Goal: Task Accomplishment & Management: Manage account settings

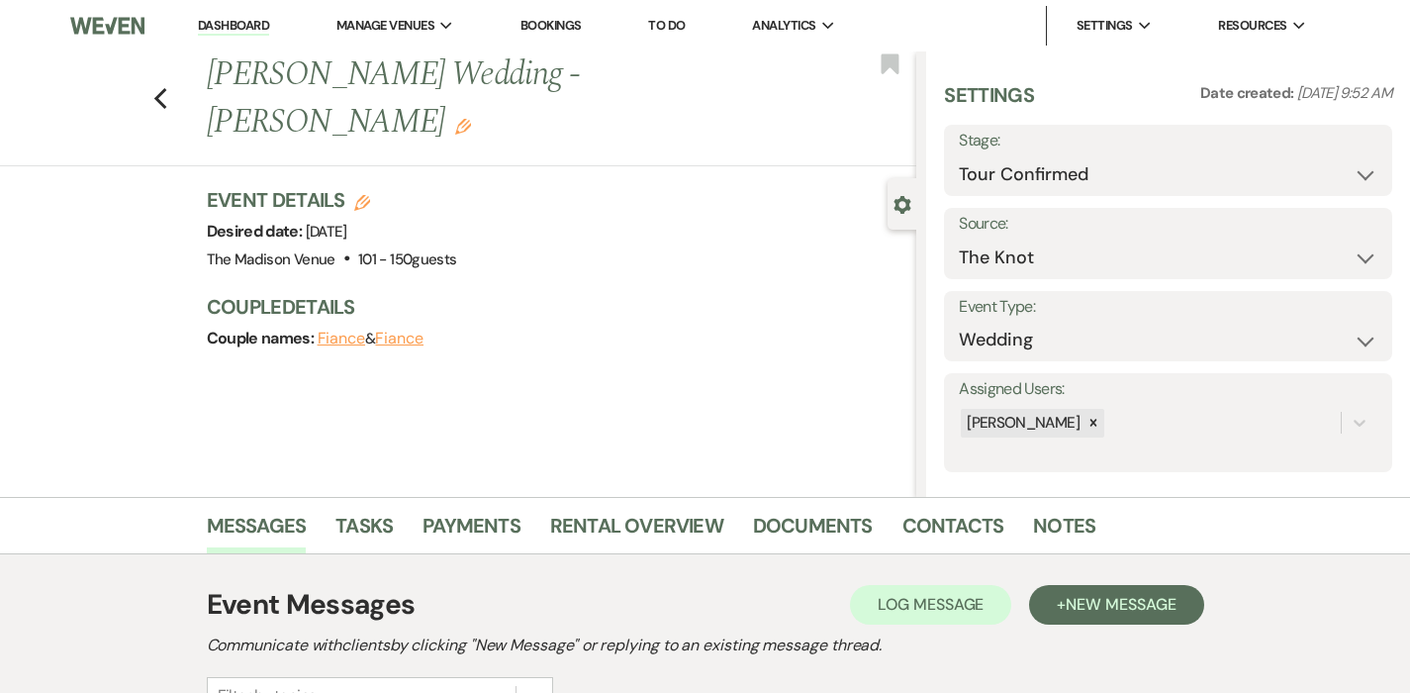
select select "4"
select select "2"
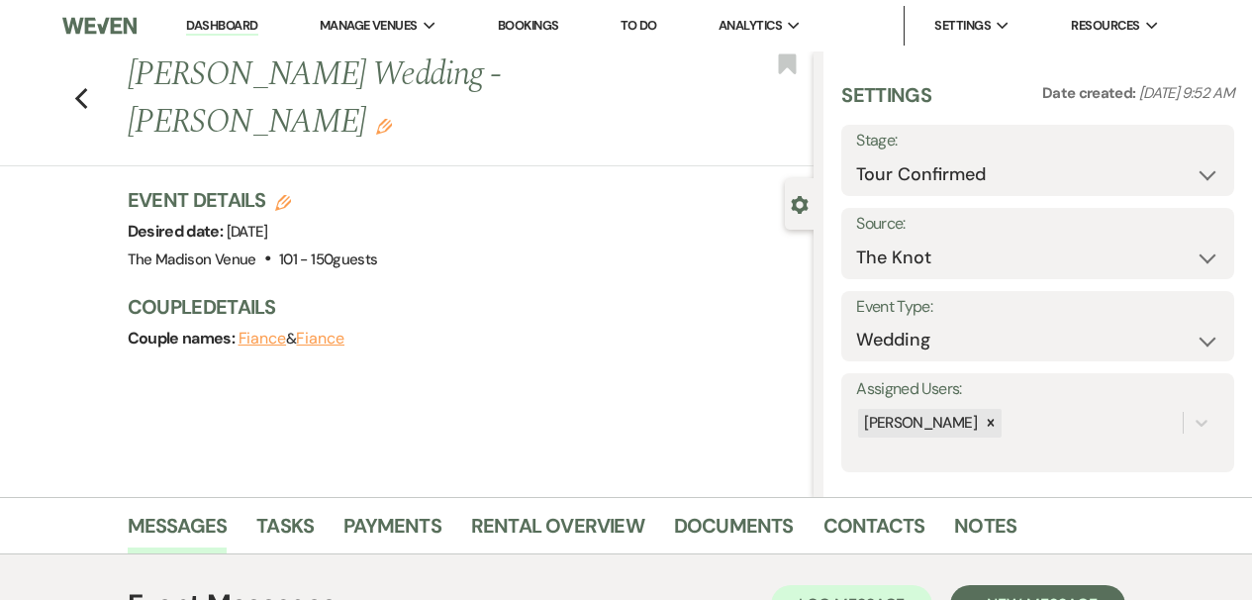
click at [525, 319] on div "Event Details Edit Desired date: [DATE] Venue: [GEOGRAPHIC_DATA] . 101 - 150 gu…" at bounding box center [471, 279] width 687 height 186
click at [536, 523] on link "Rental Overview" at bounding box center [557, 532] width 173 height 44
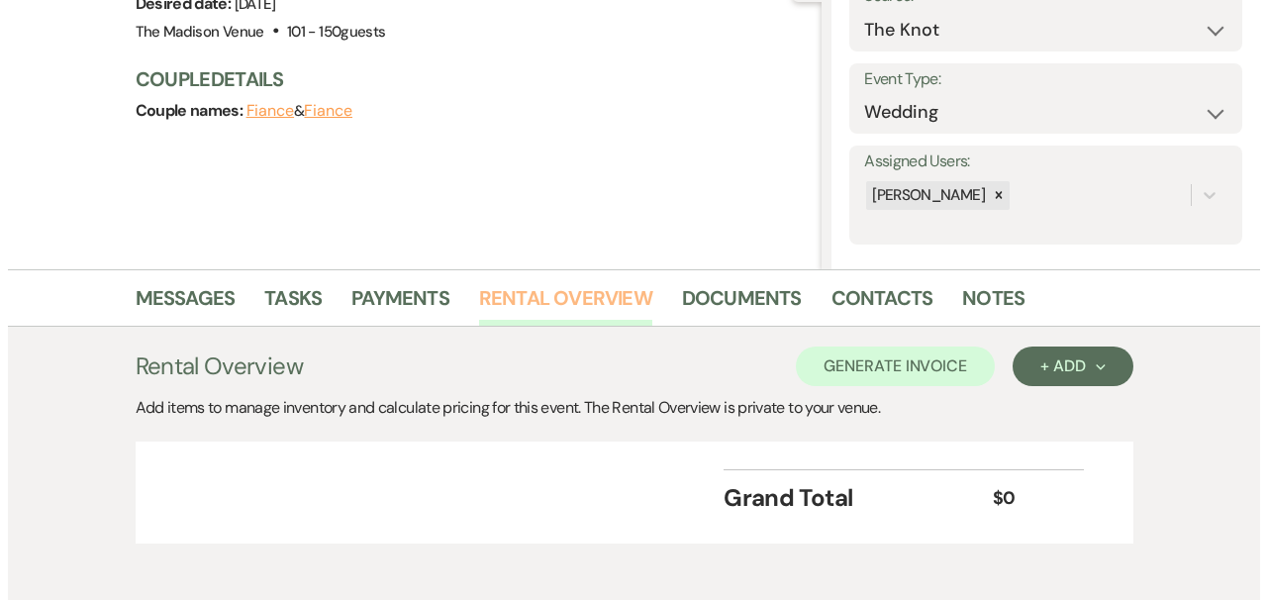
scroll to position [319, 0]
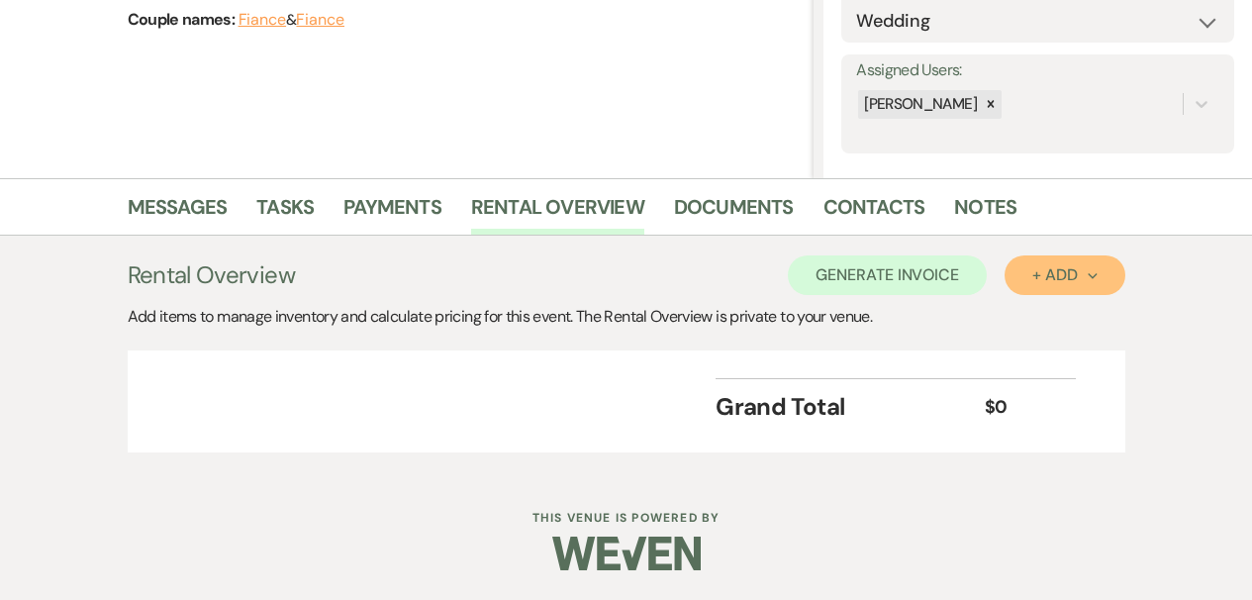
click at [1066, 267] on div "+ Add Next" at bounding box center [1064, 275] width 64 height 16
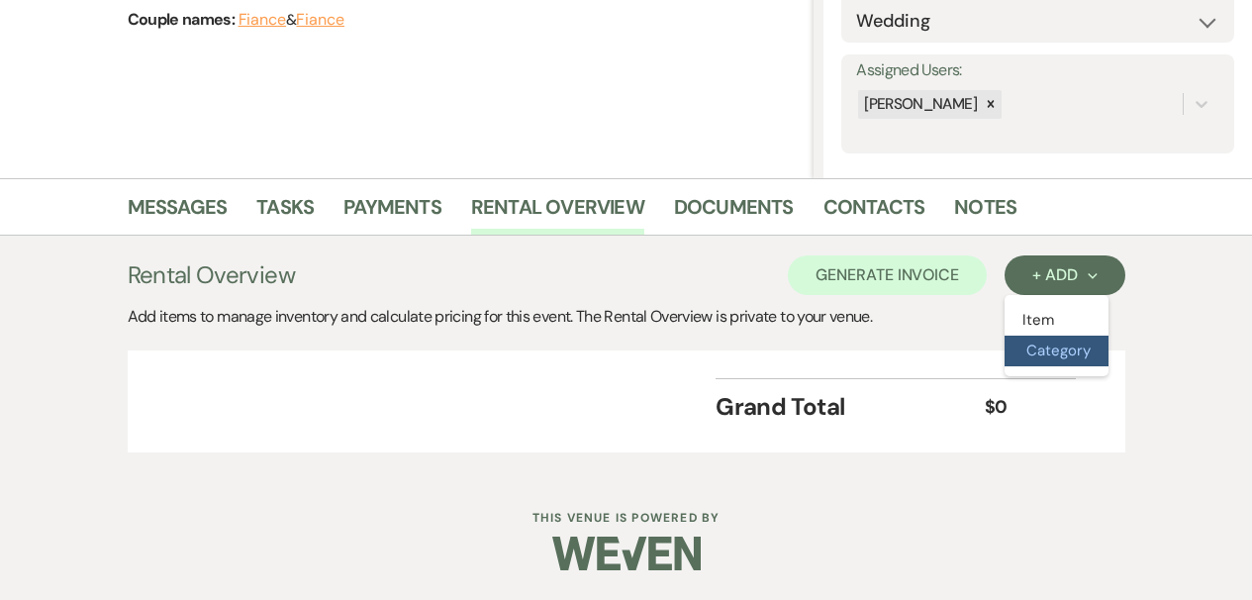
click at [1061, 341] on button "Category" at bounding box center [1057, 351] width 104 height 31
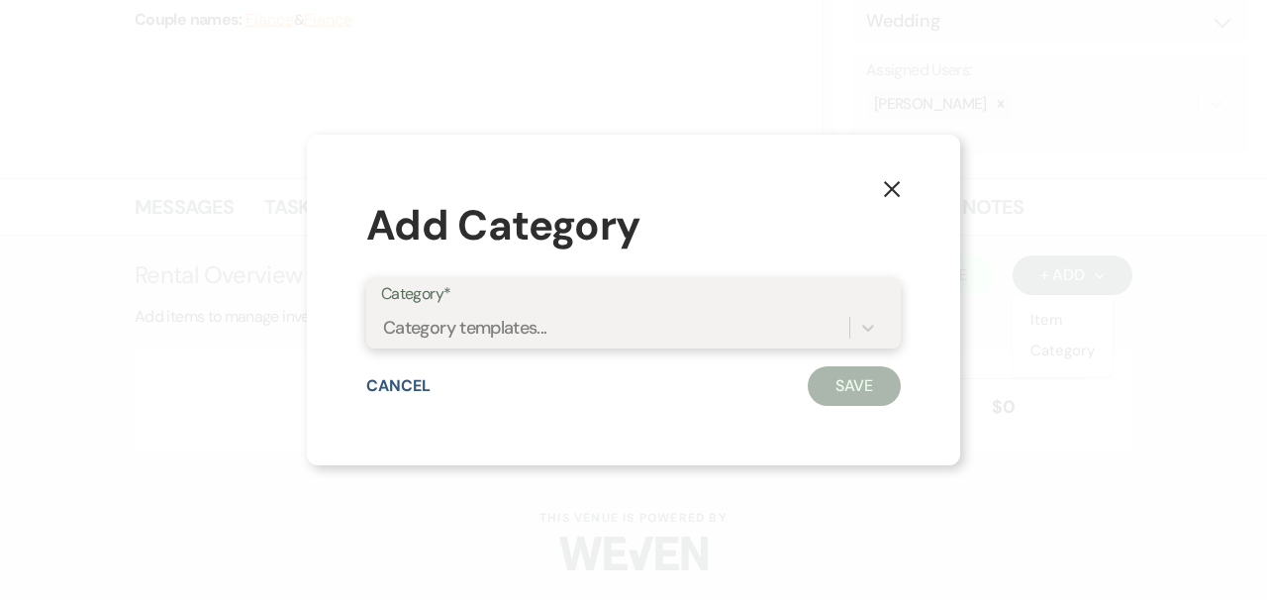
click at [490, 345] on div "Category templates..." at bounding box center [633, 328] width 505 height 38
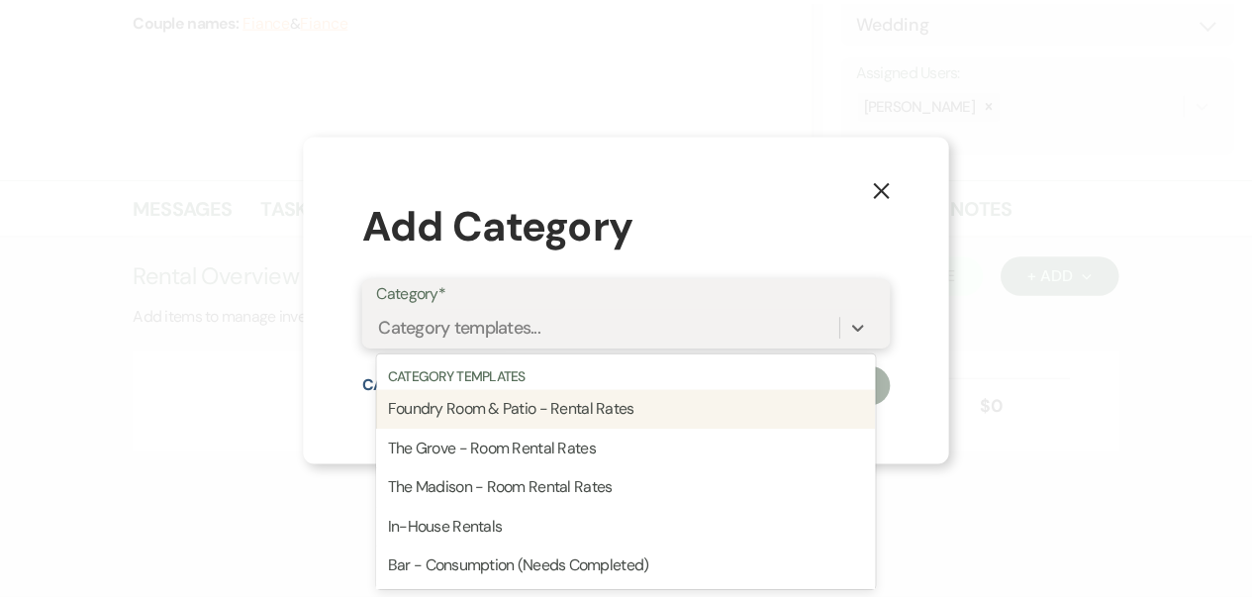
scroll to position [0, 0]
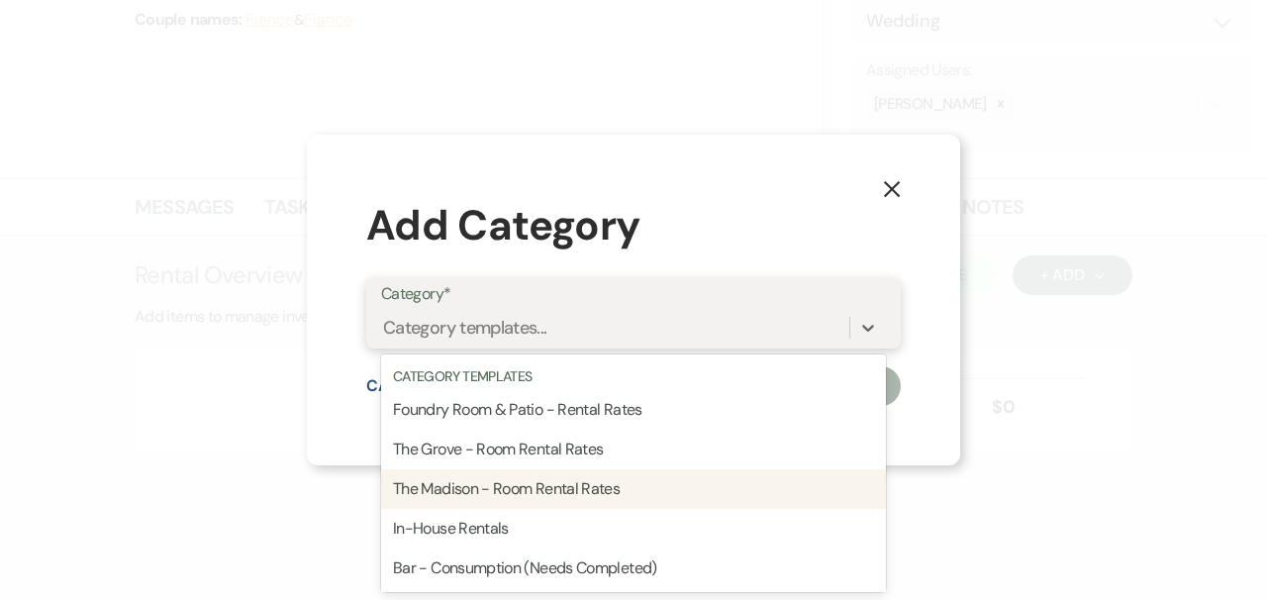
drag, startPoint x: 483, startPoint y: 481, endPoint x: 503, endPoint y: 479, distance: 19.9
click at [483, 481] on div "The Madison - Room Rental Rates" at bounding box center [633, 489] width 505 height 40
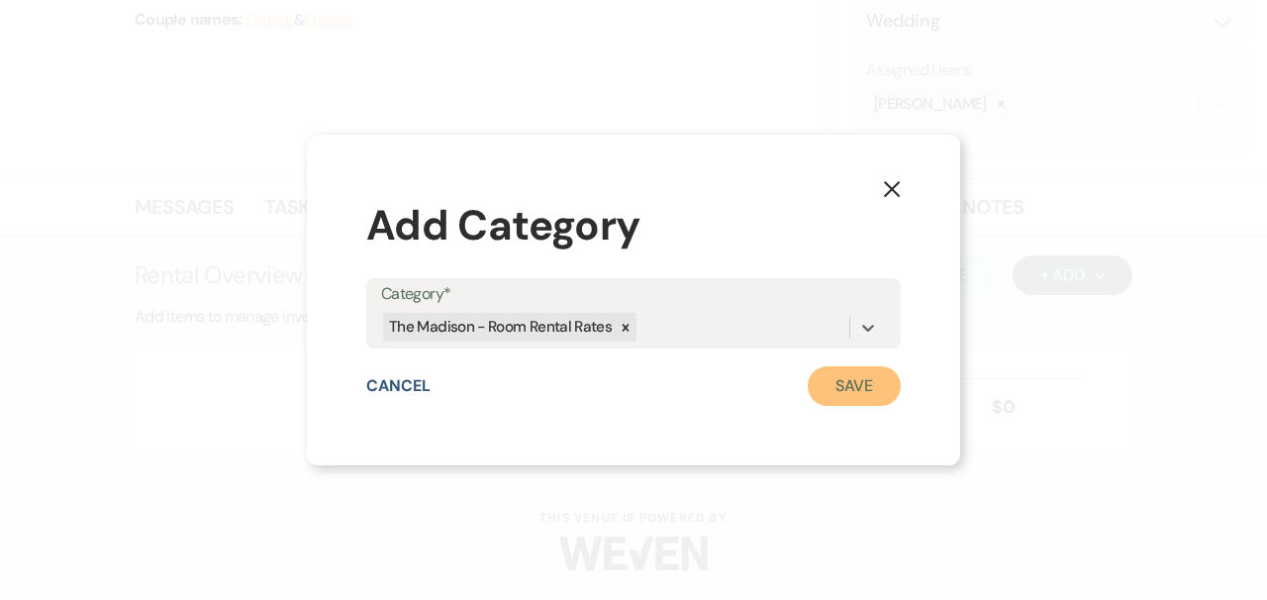
click at [842, 400] on button "Save" at bounding box center [854, 386] width 93 height 40
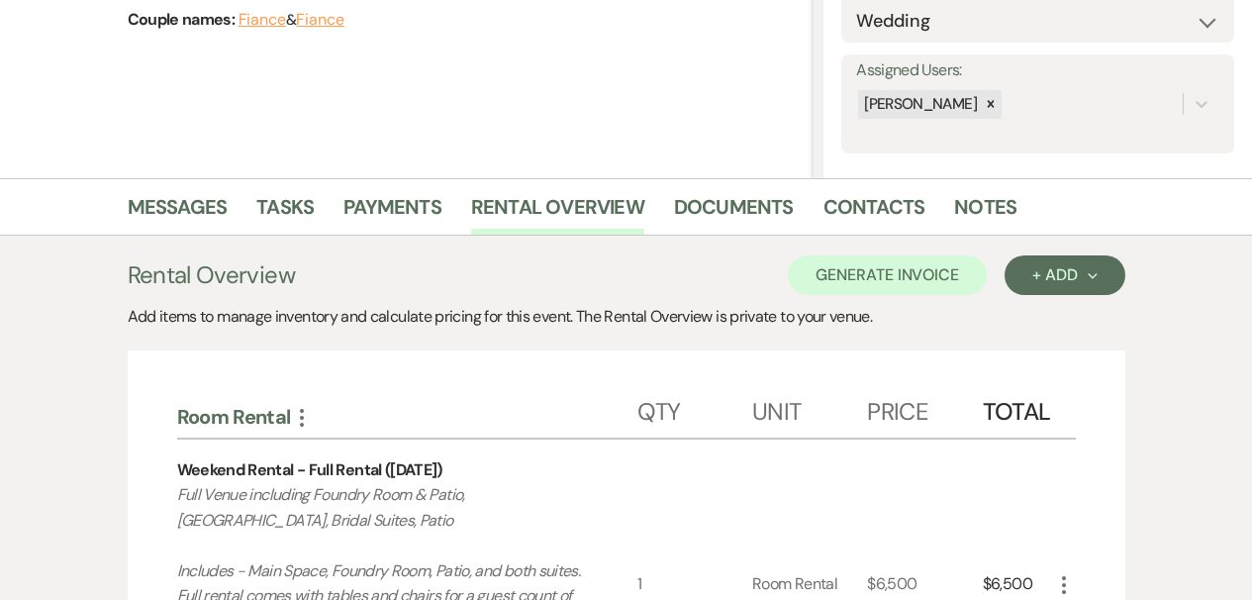
scroll to position [684, 0]
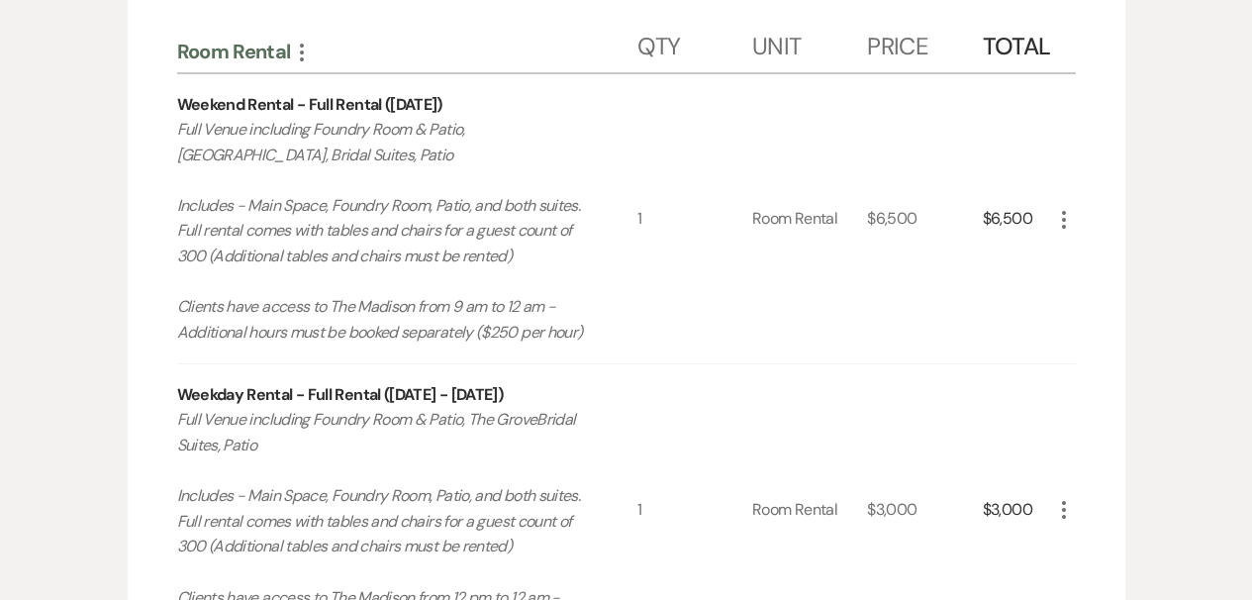
click at [1061, 223] on icon "More" at bounding box center [1064, 220] width 24 height 24
click at [1081, 281] on button "X Delete" at bounding box center [1105, 289] width 107 height 32
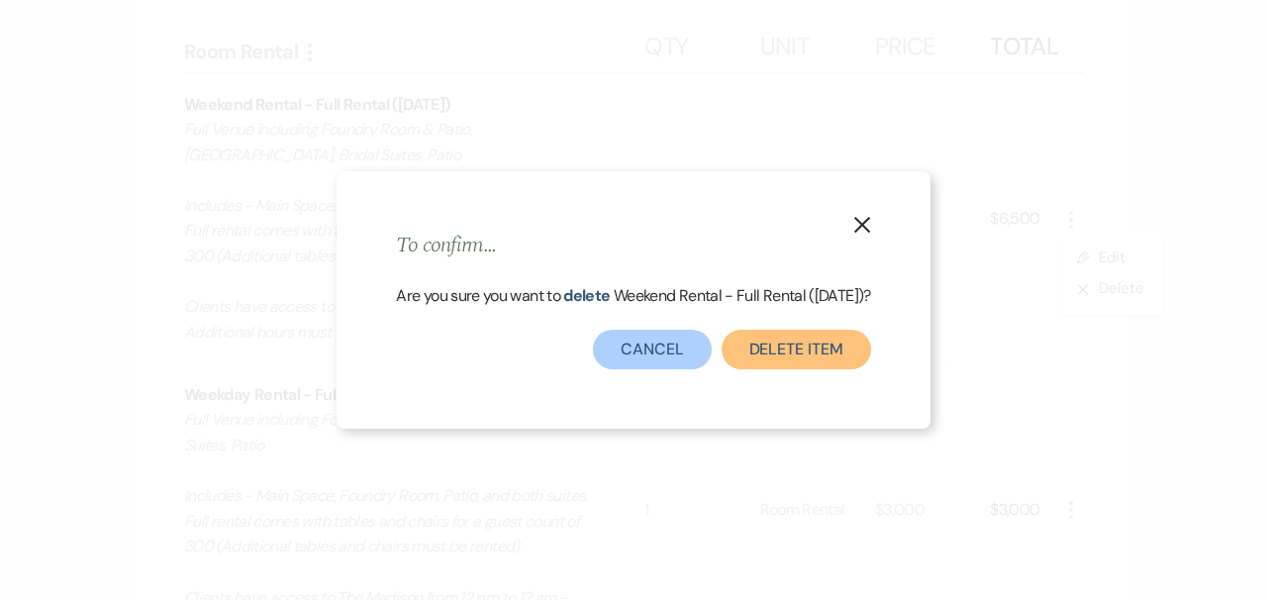
click at [778, 355] on button "Delete Item" at bounding box center [795, 350] width 149 height 40
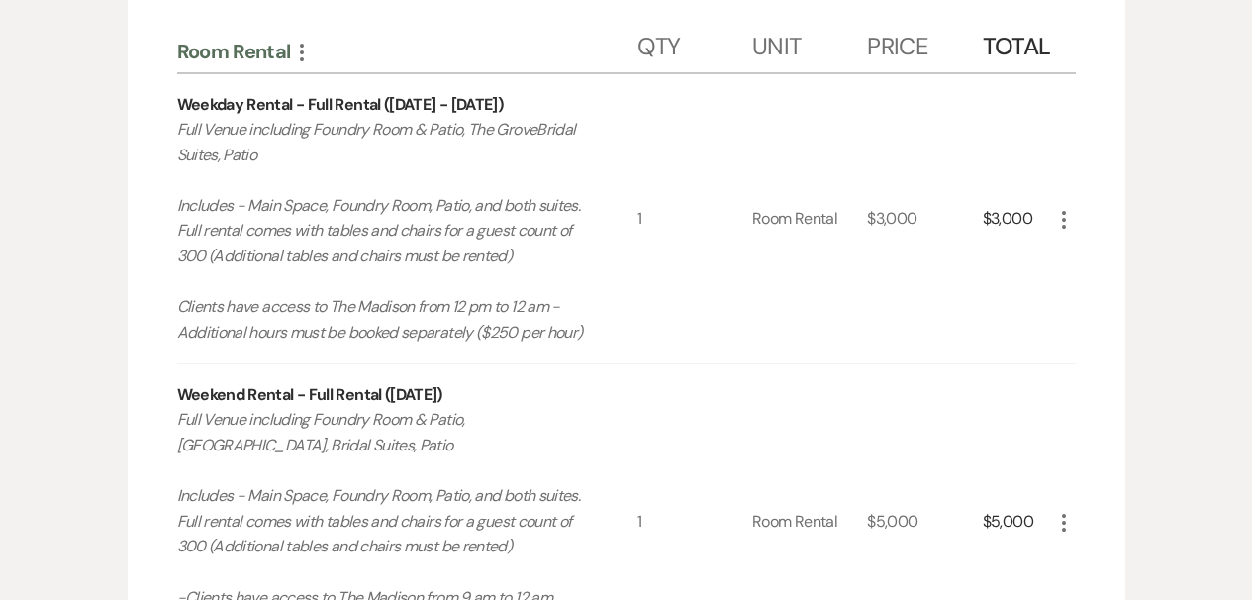
click at [1063, 224] on icon "More" at bounding box center [1064, 220] width 24 height 24
click at [1087, 293] on button "X Delete" at bounding box center [1105, 289] width 107 height 32
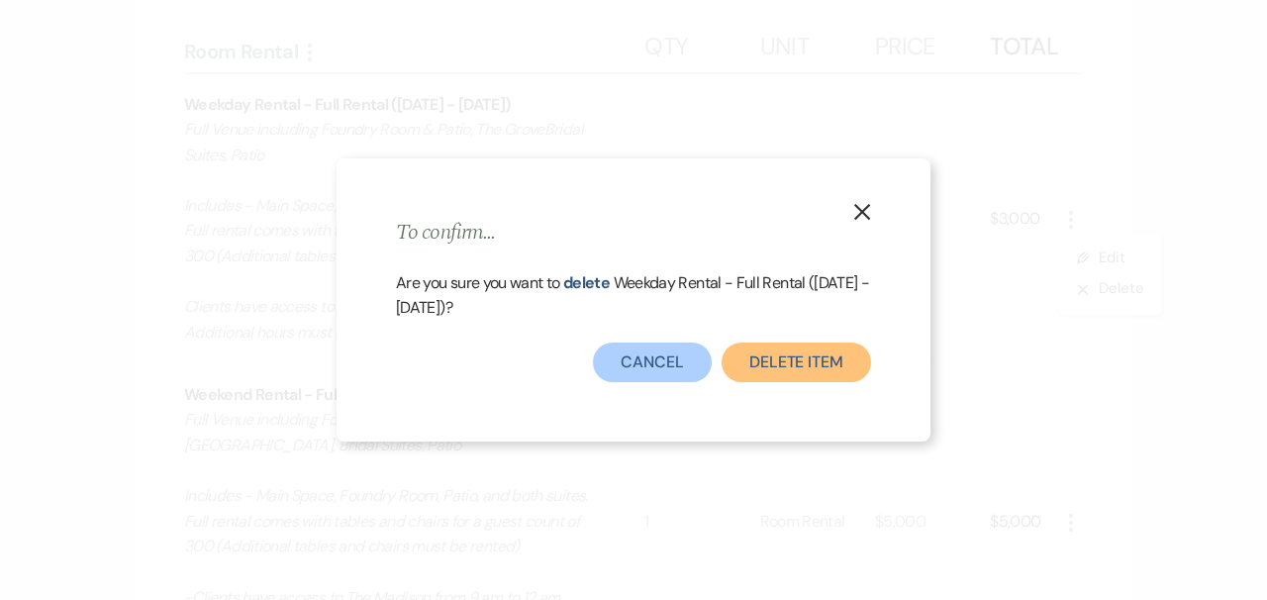
click at [797, 368] on button "Delete Item" at bounding box center [795, 362] width 149 height 40
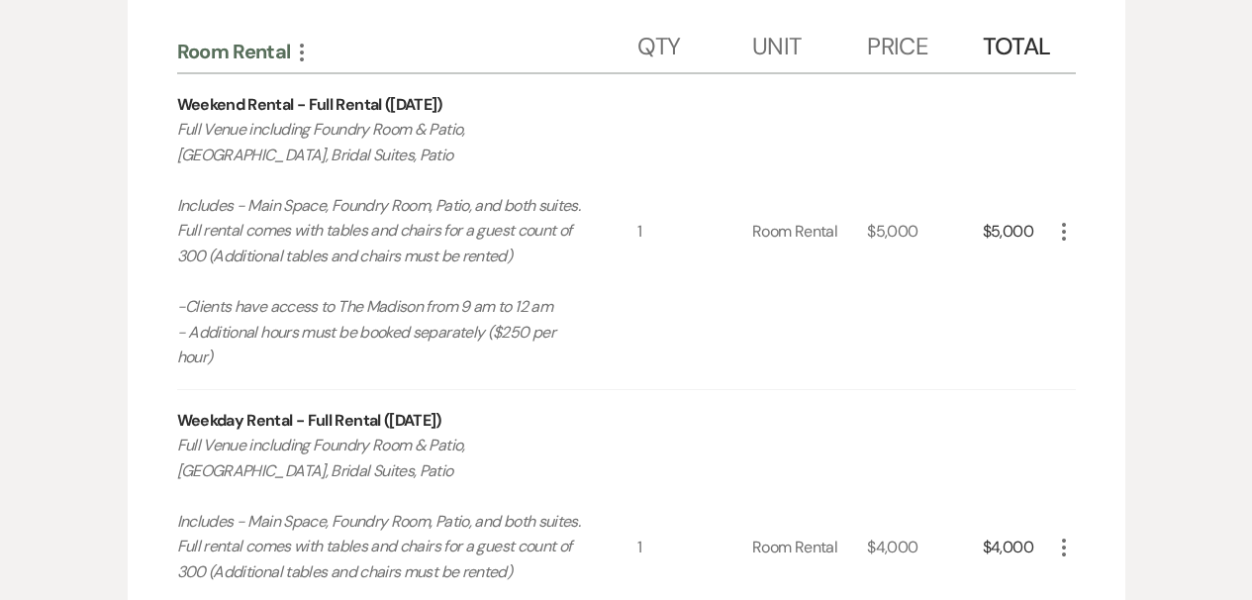
click at [1061, 546] on icon "More" at bounding box center [1064, 547] width 24 height 24
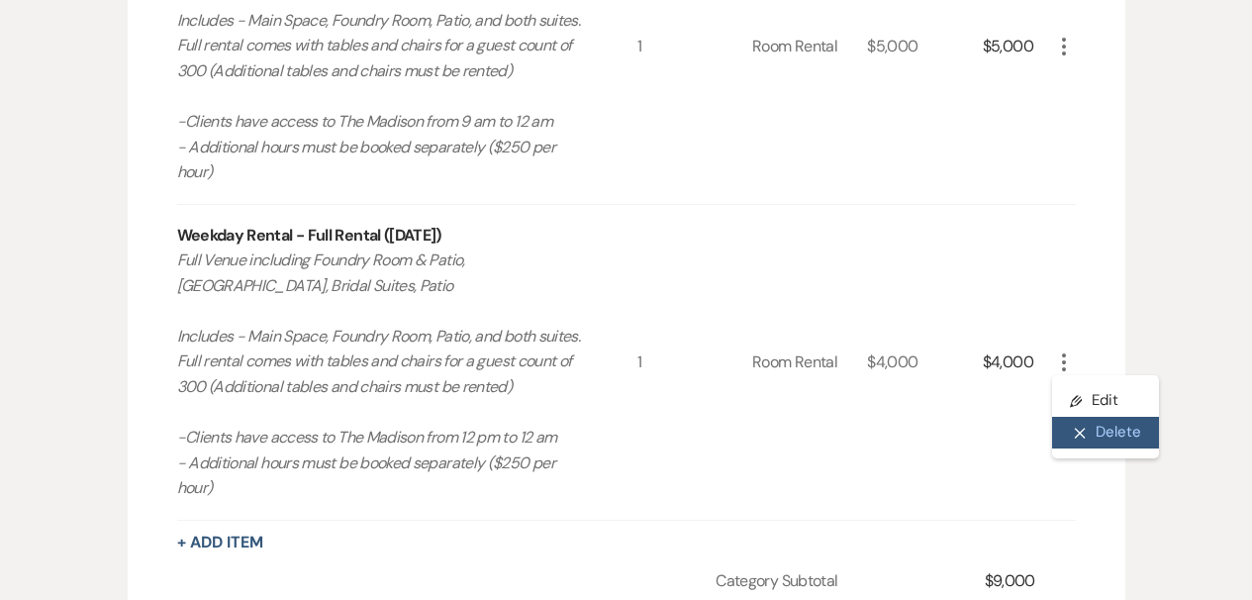
click at [1108, 419] on button "X Delete" at bounding box center [1105, 433] width 107 height 32
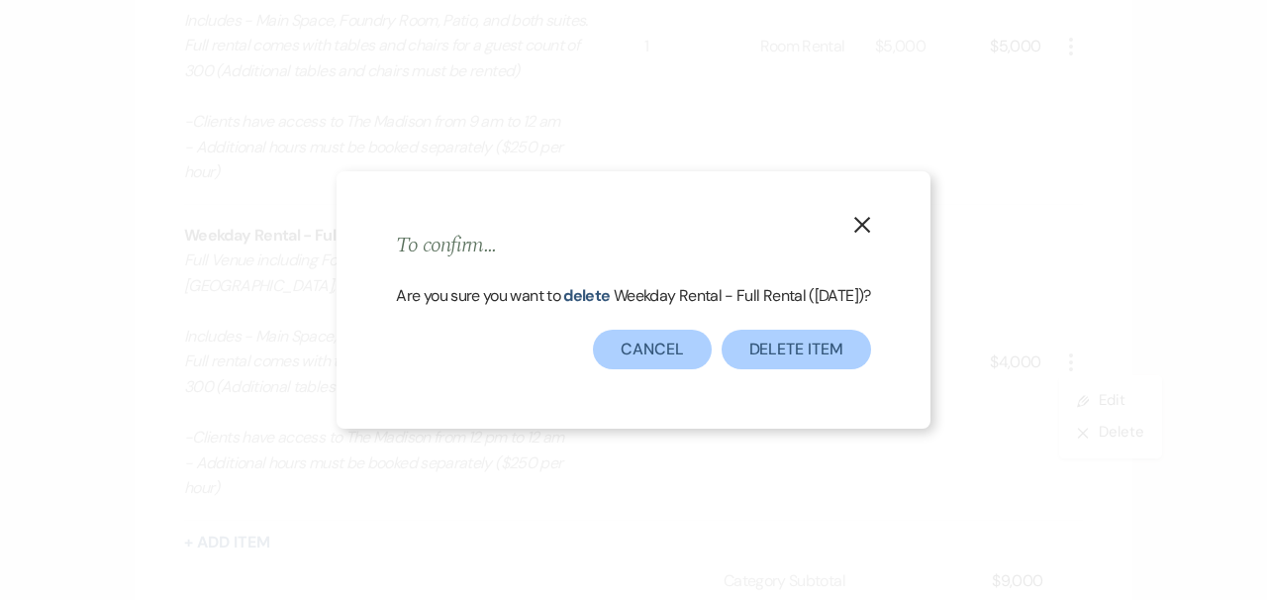
click at [808, 383] on div "X To confirm... Are you sure you want to delete Weekday Rental - Full Rental ([…" at bounding box center [633, 299] width 593 height 257
click at [815, 363] on button "Delete Item" at bounding box center [795, 350] width 149 height 40
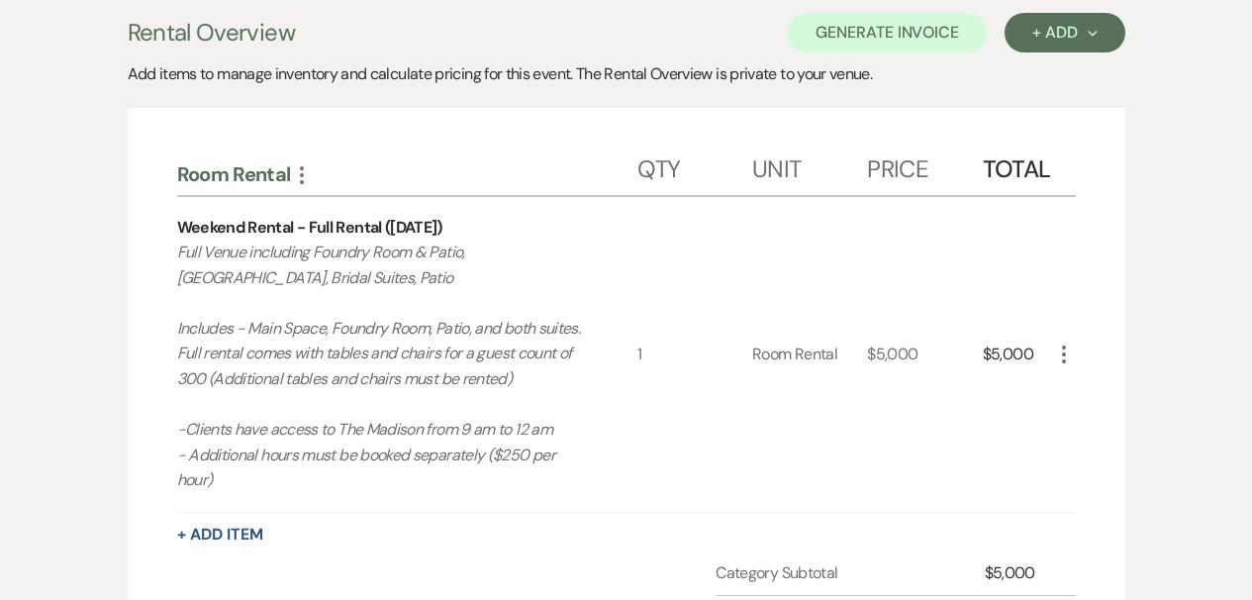
scroll to position [46, 0]
